Goal: Task Accomplishment & Management: Manage account settings

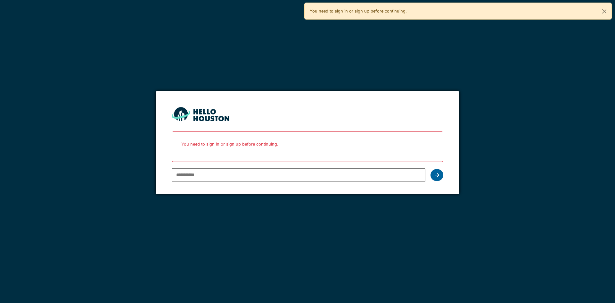
type input "**********"
click at [433, 175] on div at bounding box center [436, 175] width 13 height 12
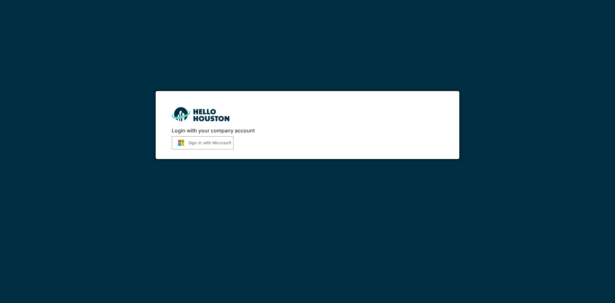
click at [208, 144] on button "Sign in with Microsoft" at bounding box center [203, 142] width 62 height 13
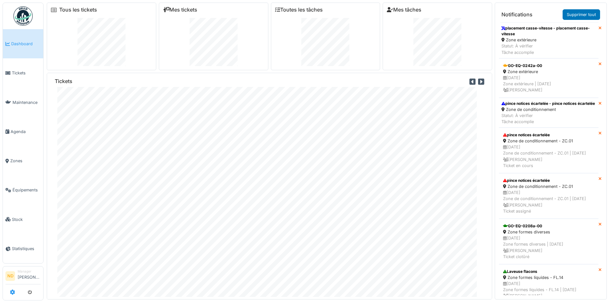
click at [12, 291] on icon at bounding box center [12, 291] width 5 height 5
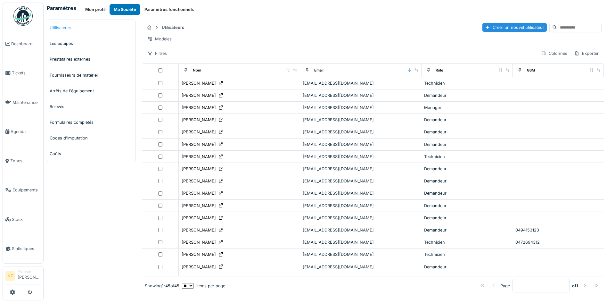
click at [75, 26] on link "Utilisateurs" at bounding box center [91, 28] width 88 height 16
click at [557, 29] on input at bounding box center [579, 27] width 44 height 9
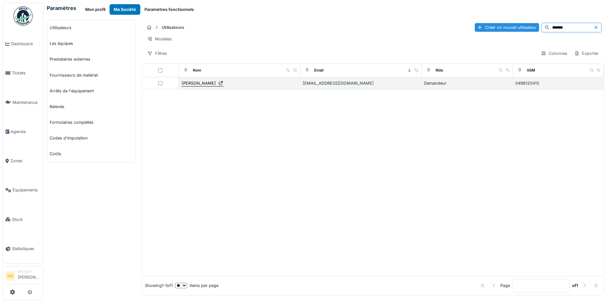
type input "*******"
click at [193, 86] on div "Léandre Baye" at bounding box center [199, 83] width 34 height 6
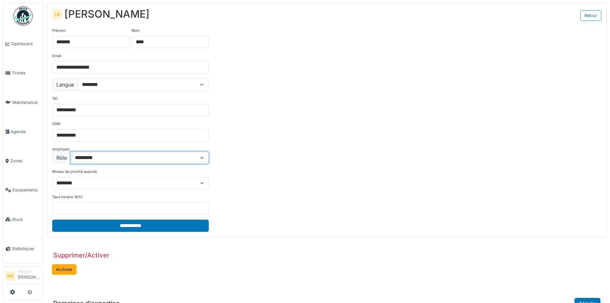
click at [205, 159] on select "**********" at bounding box center [140, 157] width 138 height 12
click at [71, 151] on select "**********" at bounding box center [140, 157] width 138 height 12
click at [320, 159] on div "**********" at bounding box center [326, 130] width 559 height 214
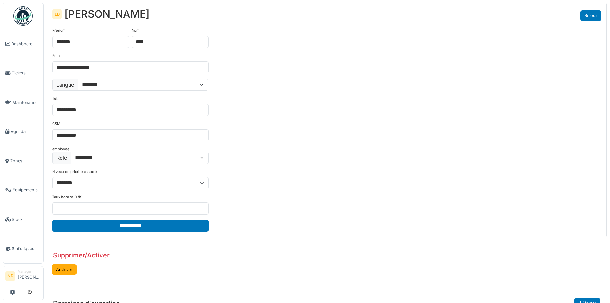
click at [590, 17] on link "Retour" at bounding box center [590, 15] width 21 height 11
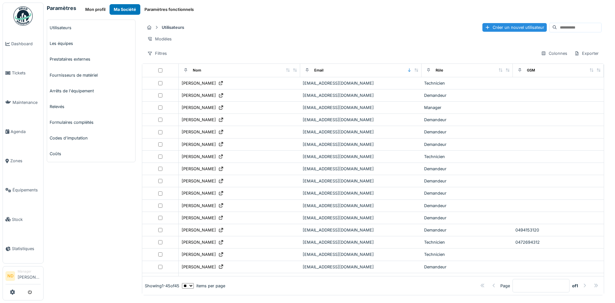
click at [26, 18] on img at bounding box center [22, 15] width 19 height 19
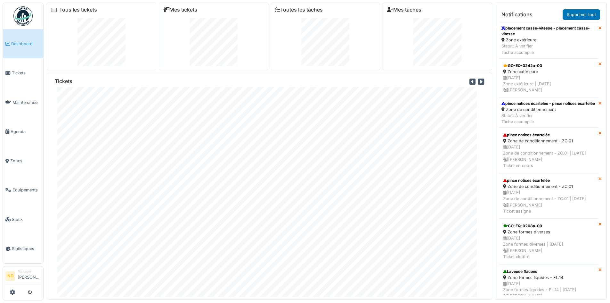
click at [16, 292] on div at bounding box center [22, 292] width 35 height 11
click at [11, 291] on icon at bounding box center [12, 291] width 5 height 5
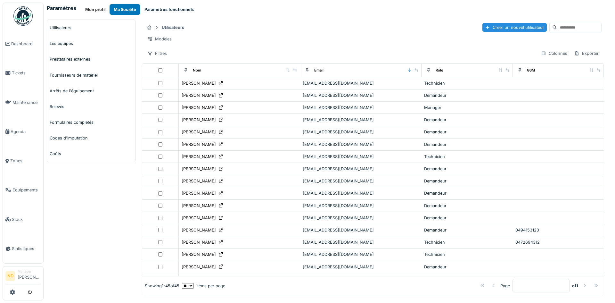
click at [158, 10] on button "Paramètres fonctionnels" at bounding box center [169, 9] width 58 height 11
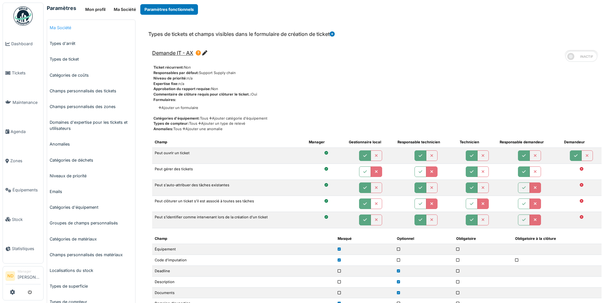
click at [70, 27] on link "Ma Société" at bounding box center [91, 28] width 88 height 16
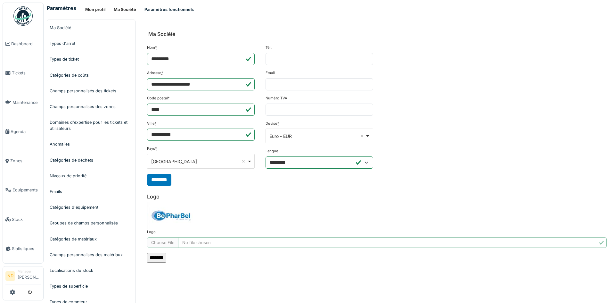
click at [180, 10] on button "Paramètres fonctionnels" at bounding box center [169, 9] width 58 height 11
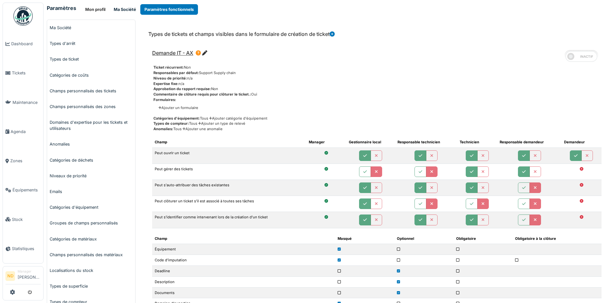
click at [118, 9] on button "Ma Société" at bounding box center [125, 9] width 31 height 11
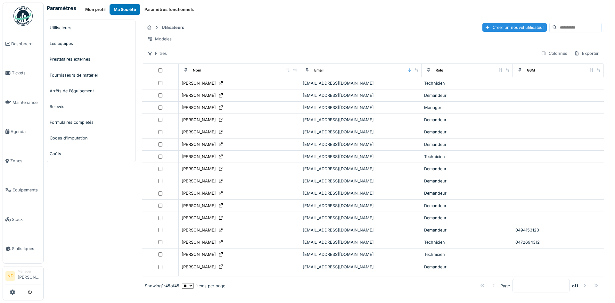
click at [151, 7] on button "Paramètres fonctionnels" at bounding box center [169, 9] width 58 height 11
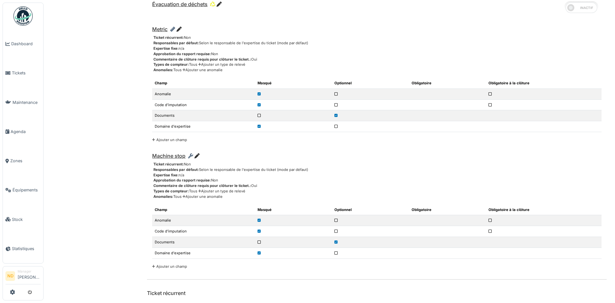
scroll to position [1879, 0]
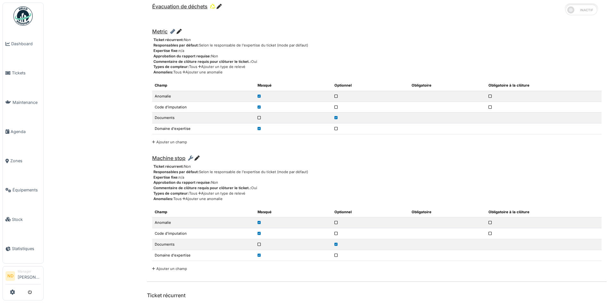
click at [198, 159] on icon at bounding box center [196, 157] width 5 height 5
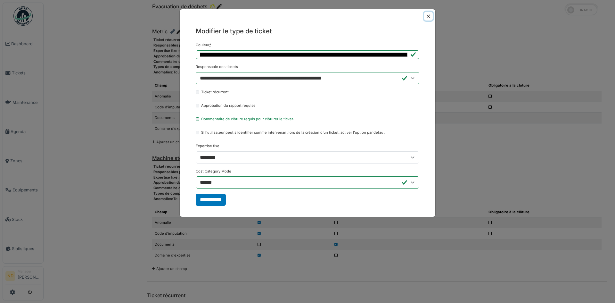
click at [425, 17] on button "Close" at bounding box center [428, 16] width 9 height 9
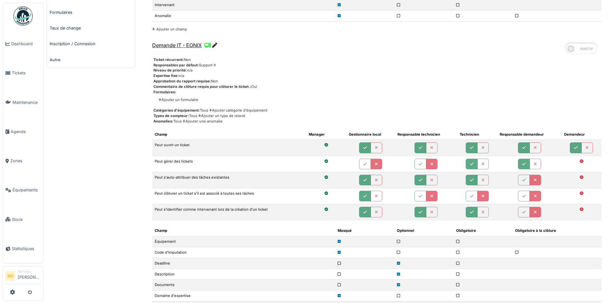
scroll to position [0, 0]
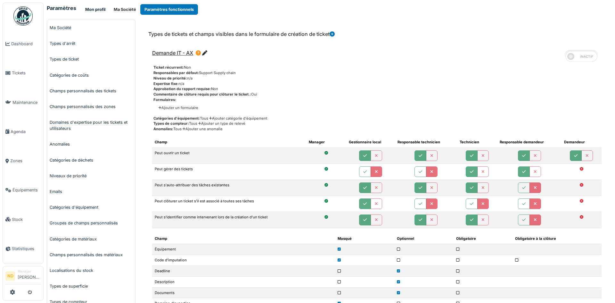
click at [107, 12] on button "Mon profil" at bounding box center [95, 9] width 28 height 11
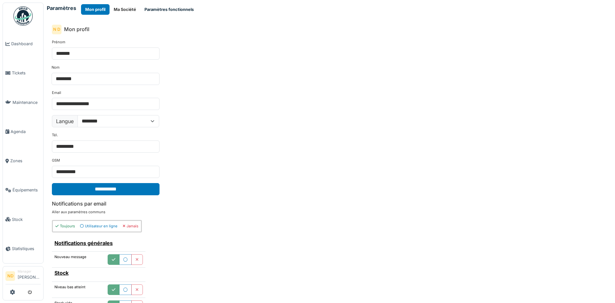
click at [170, 6] on button "Paramètres fonctionnels" at bounding box center [169, 9] width 58 height 11
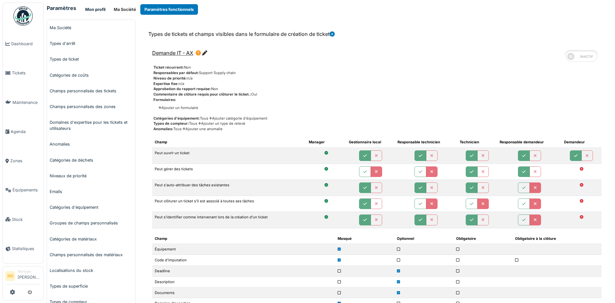
click at [100, 7] on button "Mon profil" at bounding box center [95, 9] width 28 height 11
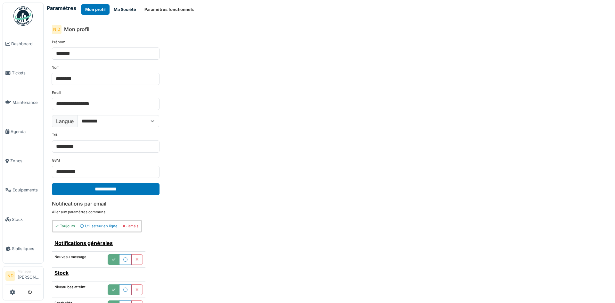
click at [128, 8] on button "Ma Société" at bounding box center [125, 9] width 31 height 11
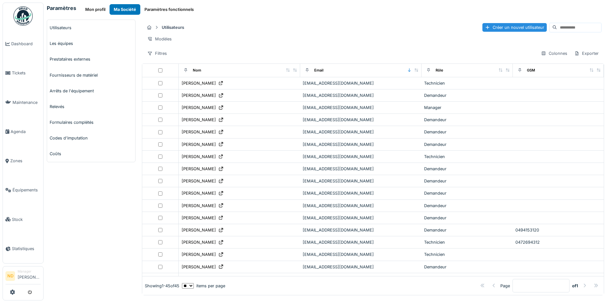
click at [565, 25] on input at bounding box center [579, 27] width 44 height 9
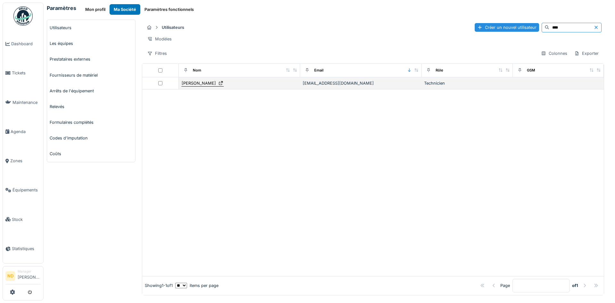
type input "****"
click at [197, 86] on div "[PERSON_NAME]" at bounding box center [199, 83] width 34 height 6
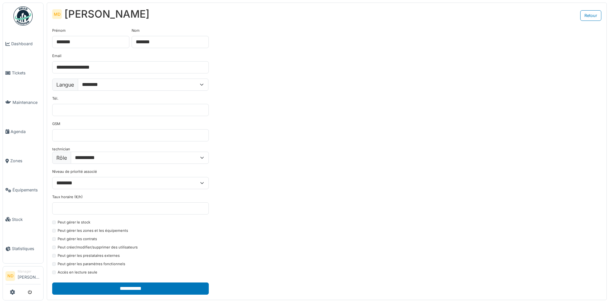
click at [22, 13] on img at bounding box center [22, 15] width 19 height 19
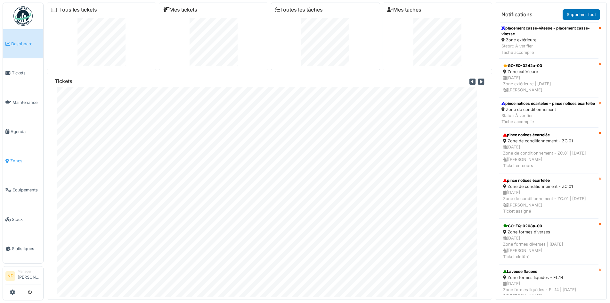
scroll to position [7, 0]
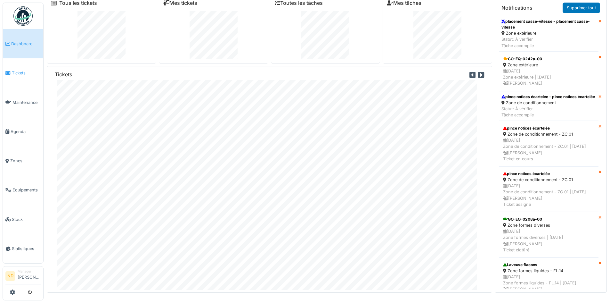
click at [18, 74] on span "Tickets" at bounding box center [26, 73] width 29 height 6
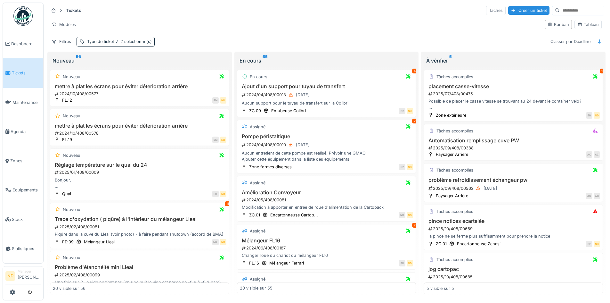
click at [16, 11] on img at bounding box center [22, 15] width 19 height 19
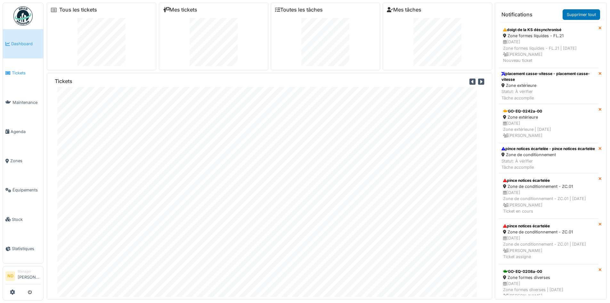
click at [16, 70] on span "Tickets" at bounding box center [26, 73] width 29 height 6
